Goal: Communication & Community: Answer question/provide support

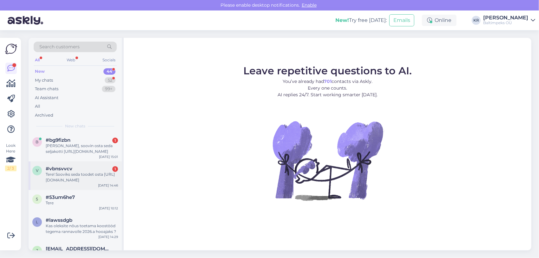
click at [74, 176] on div "Tere! Sooviks seda toodet osta [URL][DOMAIN_NAME]" at bounding box center [82, 176] width 72 height 11
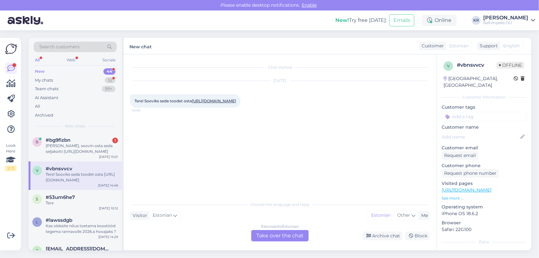
click at [217, 103] on link "[URL][DOMAIN_NAME]" at bounding box center [214, 100] width 44 height 5
click at [288, 236] on div "Estonian to Estonian Take over the chat" at bounding box center [279, 235] width 57 height 11
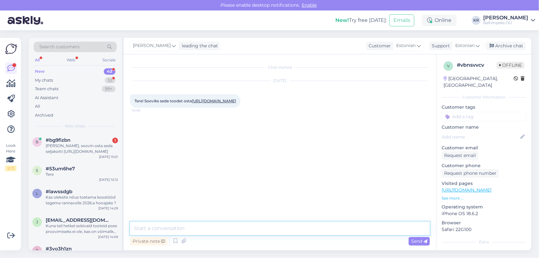
click at [192, 228] on textarea at bounding box center [280, 228] width 300 height 13
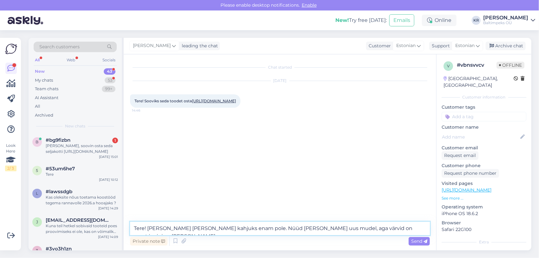
drag, startPoint x: 387, startPoint y: 227, endPoint x: 122, endPoint y: 224, distance: 265.0
click at [122, 224] on div "Search customers All Web Socials New 43 My chats 53 Team chats 99+ AI Assistant…" at bounding box center [280, 144] width 503 height 212
type textarea "Tere! [PERSON_NAME] [PERSON_NAME] kahjuks enam pole. Nüüd [PERSON_NAME] uus mud…"
click at [420, 240] on span "Send" at bounding box center [419, 241] width 16 height 6
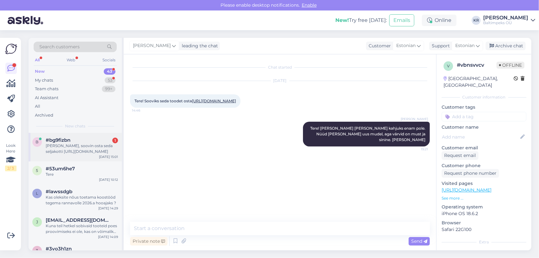
click at [83, 147] on div "[PERSON_NAME], soovin osta seda seljakotti [URL][DOMAIN_NAME]" at bounding box center [82, 148] width 72 height 11
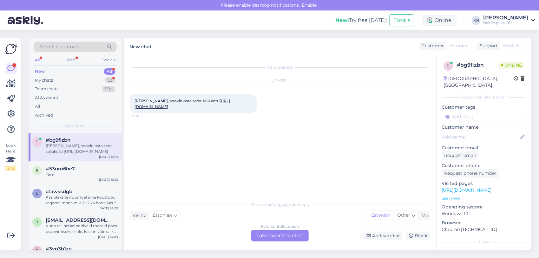
click at [274, 234] on div "Estonian to Estonian Take over the chat" at bounding box center [279, 235] width 57 height 11
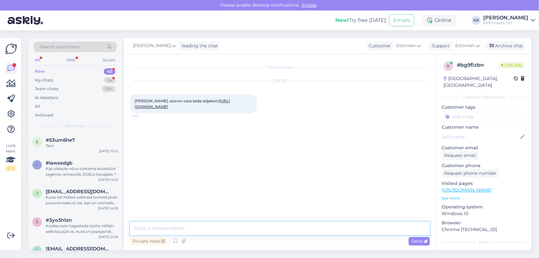
paste textarea "Tere! [PERSON_NAME] [PERSON_NAME] kahjuks enam pole. Nüüd [PERSON_NAME] uus mud…"
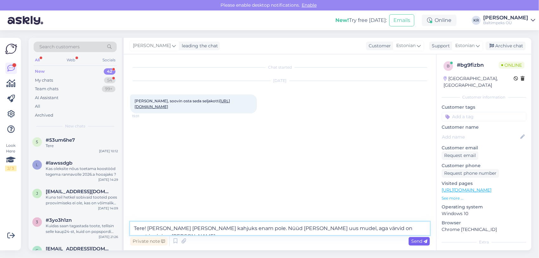
type textarea "Tere! [PERSON_NAME] [PERSON_NAME] kahjuks enam pole. Nüüd [PERSON_NAME] uus mud…"
click at [414, 241] on span "Send" at bounding box center [419, 241] width 16 height 6
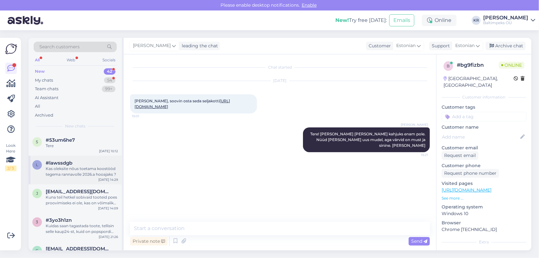
click at [65, 170] on div "Kas oleksite nõus toetama koostööd tegema rannavolle 2026.a hooajaks ?" at bounding box center [82, 171] width 72 height 11
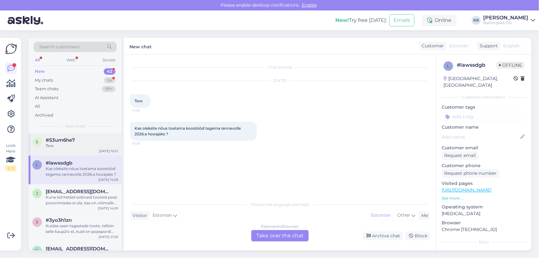
click at [63, 144] on div "Tere" at bounding box center [82, 146] width 72 height 6
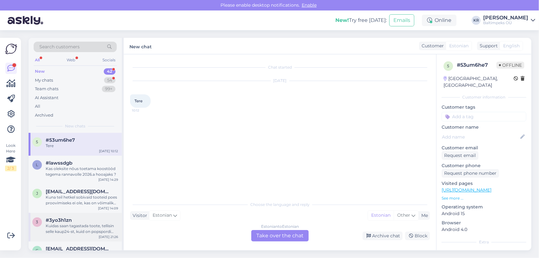
click at [98, 227] on div "Kuidas saan tagastada toote, tellisin selle kaup24-st, kuid on popspordi toode …" at bounding box center [82, 228] width 72 height 11
